Goal: Check status: Check status

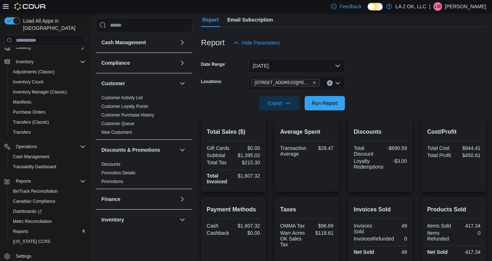
scroll to position [41, 0]
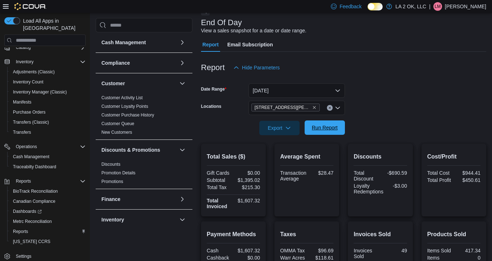
click at [326, 132] on span "Run Report" at bounding box center [325, 128] width 32 height 14
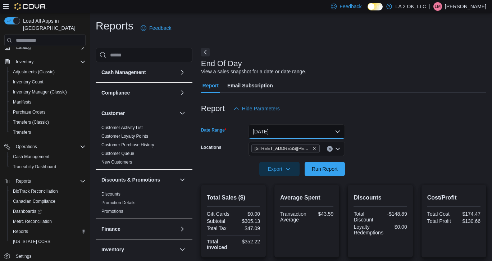
click at [338, 131] on button "[DATE]" at bounding box center [297, 131] width 96 height 14
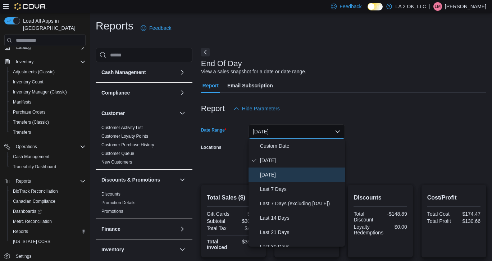
click at [281, 175] on span "[DATE]" at bounding box center [301, 175] width 82 height 9
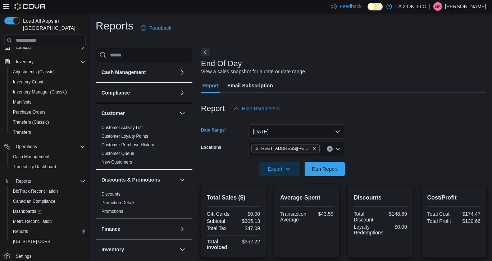
click at [390, 165] on form "Date Range [DATE] Locations [STREET_ADDRESS][PERSON_NAME] Export Run Report" at bounding box center [343, 146] width 285 height 60
click at [309, 174] on span "Run Report" at bounding box center [325, 169] width 32 height 14
click at [331, 150] on icon "Clear input" at bounding box center [330, 149] width 3 height 3
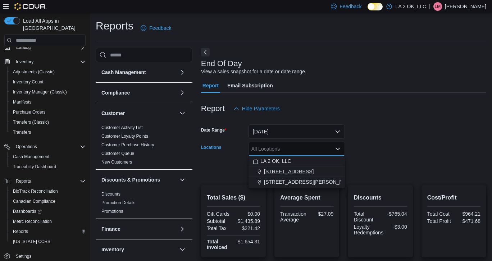
click at [312, 173] on div "[STREET_ADDRESS]" at bounding box center [297, 171] width 88 height 7
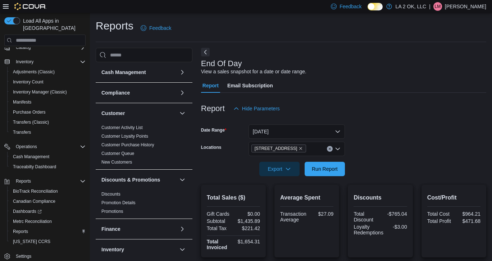
click at [381, 160] on div at bounding box center [343, 159] width 285 height 6
click at [326, 171] on span "Run Report" at bounding box center [325, 168] width 26 height 7
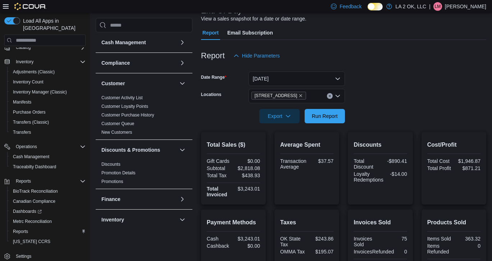
scroll to position [52, 0]
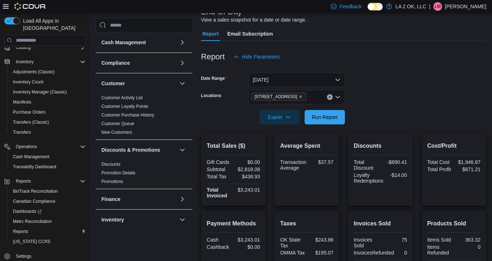
click at [331, 98] on button "Clear input" at bounding box center [330, 97] width 6 height 6
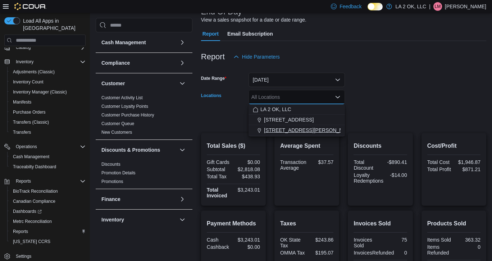
click at [314, 127] on span "[STREET_ADDRESS][PERSON_NAME]" at bounding box center [309, 130] width 91 height 7
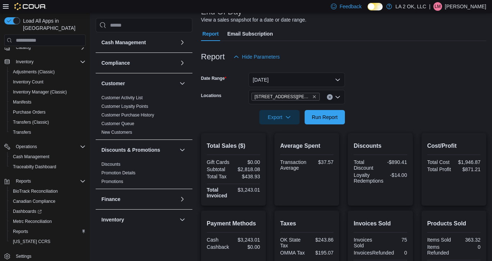
click at [415, 96] on form "Date Range [DATE] Locations [STREET_ADDRESS][PERSON_NAME] Export Run Report" at bounding box center [343, 94] width 285 height 60
click at [325, 117] on span "Run Report" at bounding box center [325, 116] width 26 height 7
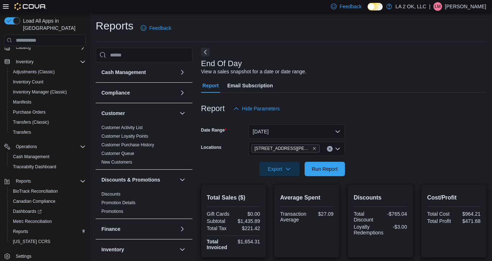
click at [330, 149] on icon "Clear input" at bounding box center [330, 149] width 2 height 2
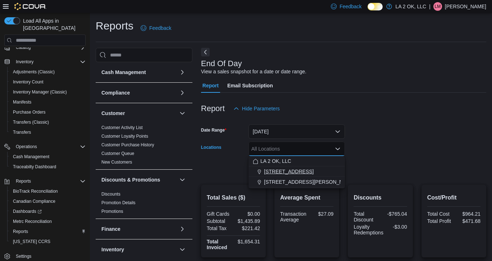
click at [299, 169] on div "[STREET_ADDRESS]" at bounding box center [297, 171] width 88 height 7
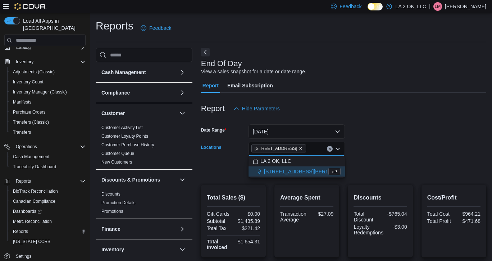
click at [389, 157] on div at bounding box center [343, 159] width 285 height 6
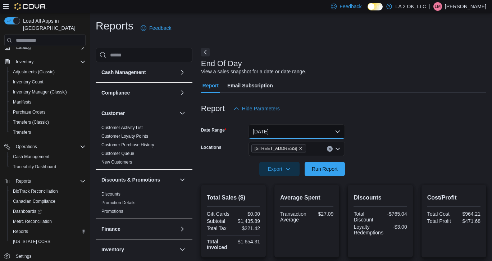
click at [339, 135] on button "[DATE]" at bounding box center [297, 131] width 96 height 14
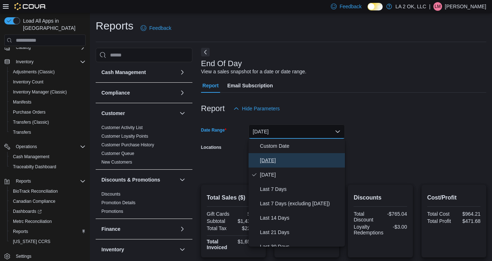
click at [281, 162] on span "[DATE]" at bounding box center [301, 160] width 82 height 9
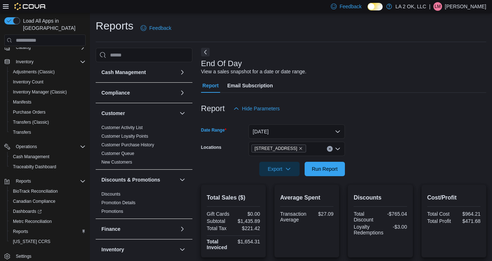
click at [394, 145] on form "Date Range [DATE] Locations 1 SE 59th St Export Run Report" at bounding box center [343, 146] width 285 height 60
click at [309, 169] on span "Run Report" at bounding box center [325, 169] width 32 height 14
click at [325, 170] on span "Run Report" at bounding box center [325, 168] width 26 height 7
